Goal: Use online tool/utility: Utilize a website feature to perform a specific function

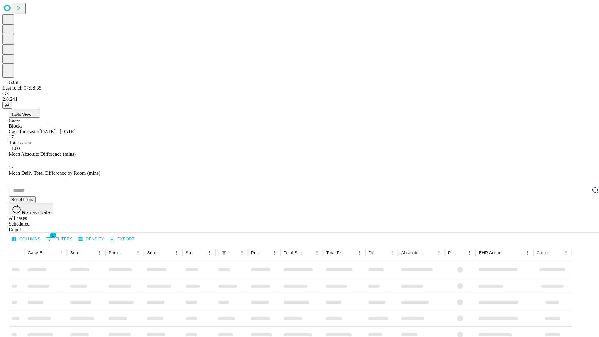
click at [31, 112] on span "Table View" at bounding box center [21, 114] width 20 height 5
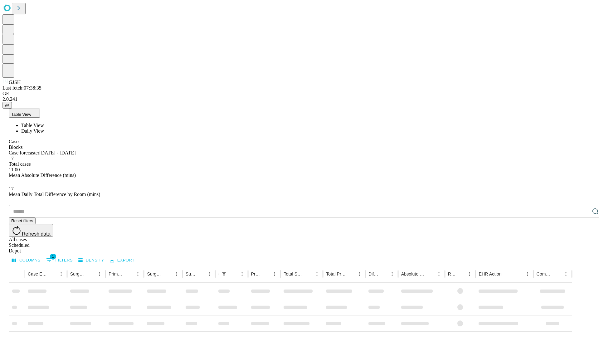
click at [44, 128] on span "Daily View" at bounding box center [32, 130] width 23 height 5
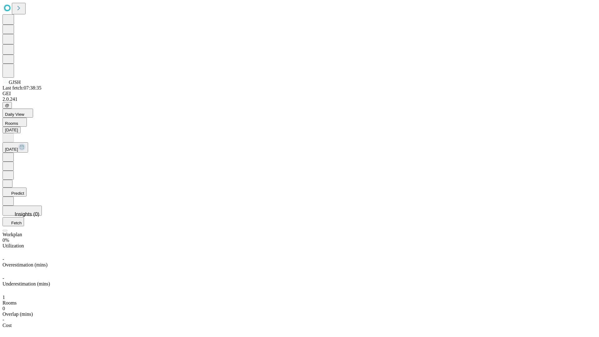
click at [26, 187] on button "Predict" at bounding box center [14, 191] width 24 height 9
